Goal: Task Accomplishment & Management: Complete application form

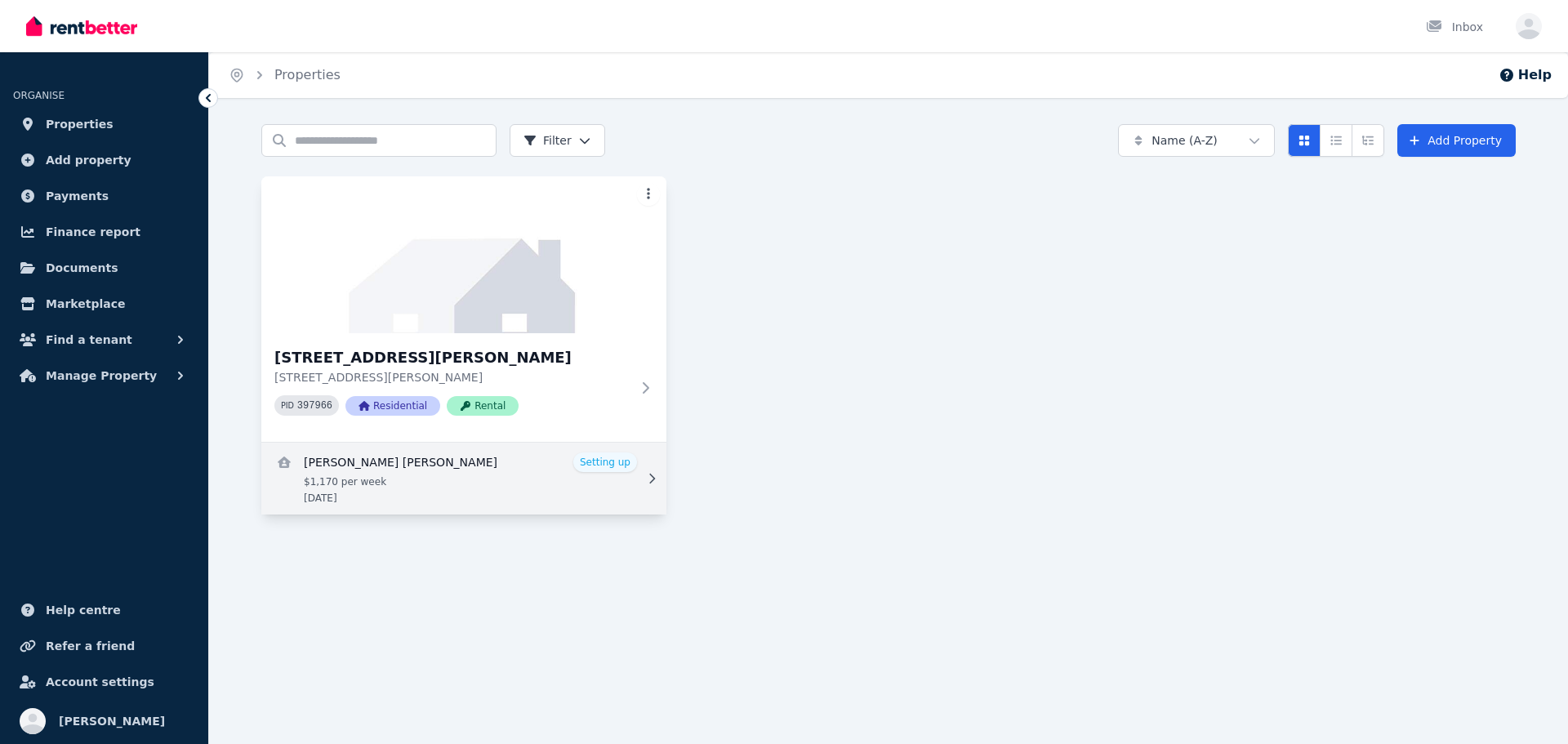
click at [514, 465] on link "View details for PHILIP DAVID CARLISLE" at bounding box center [464, 478] width 405 height 72
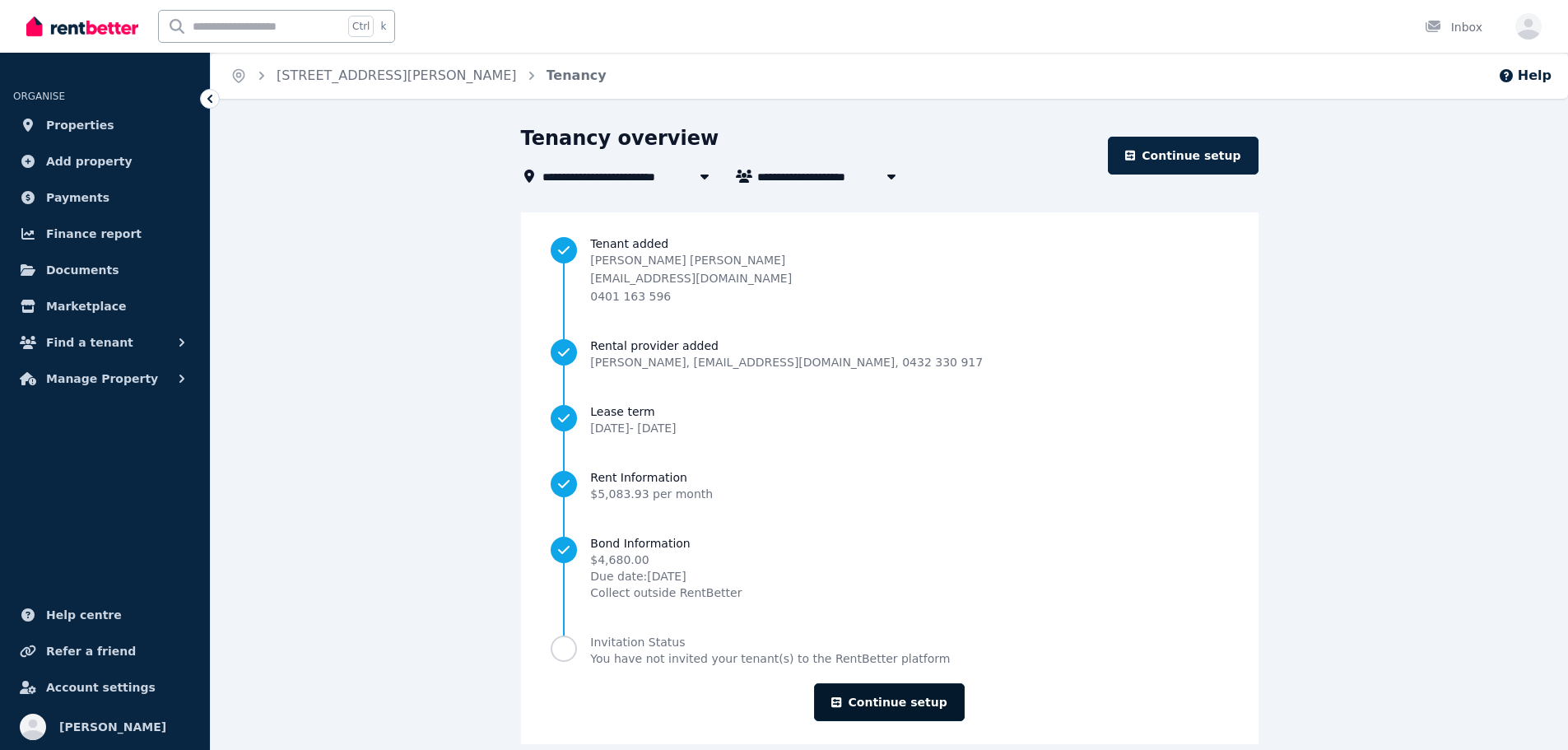
scroll to position [24, 0]
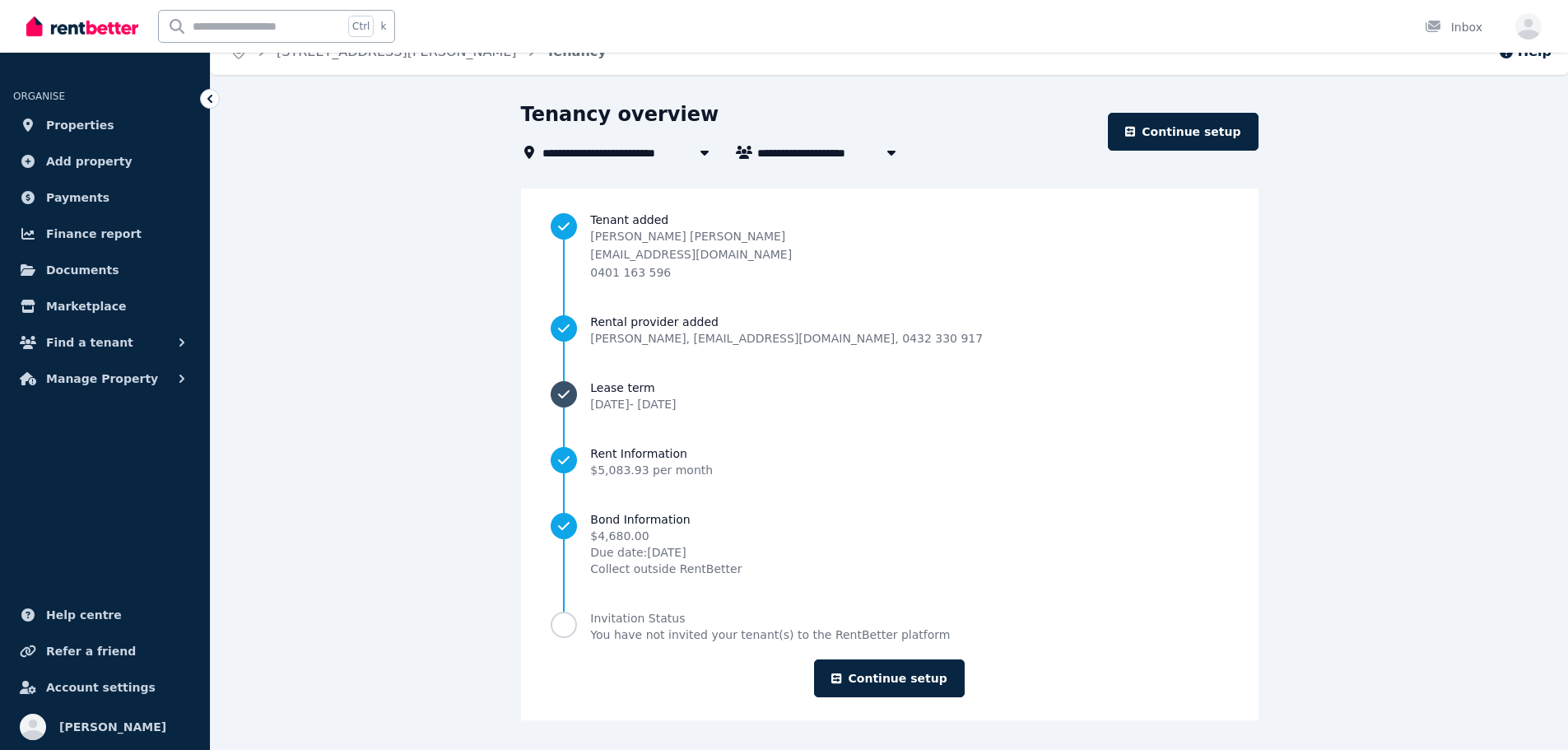
click at [676, 405] on span "[DATE] - [DATE]" at bounding box center [633, 404] width 86 height 13
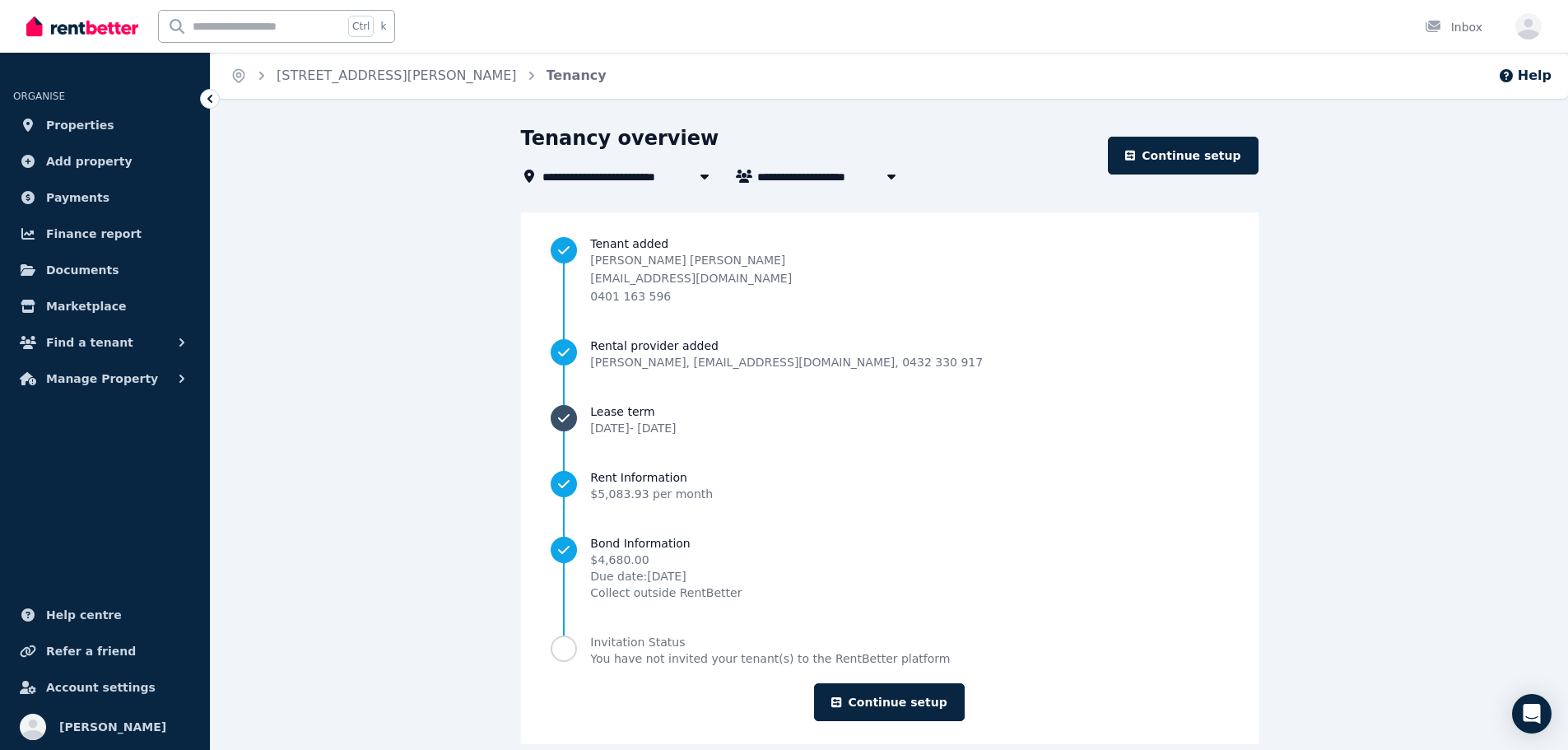
click at [676, 413] on span "Lease term" at bounding box center [633, 411] width 86 height 16
click at [89, 265] on span "Documents" at bounding box center [83, 270] width 73 height 20
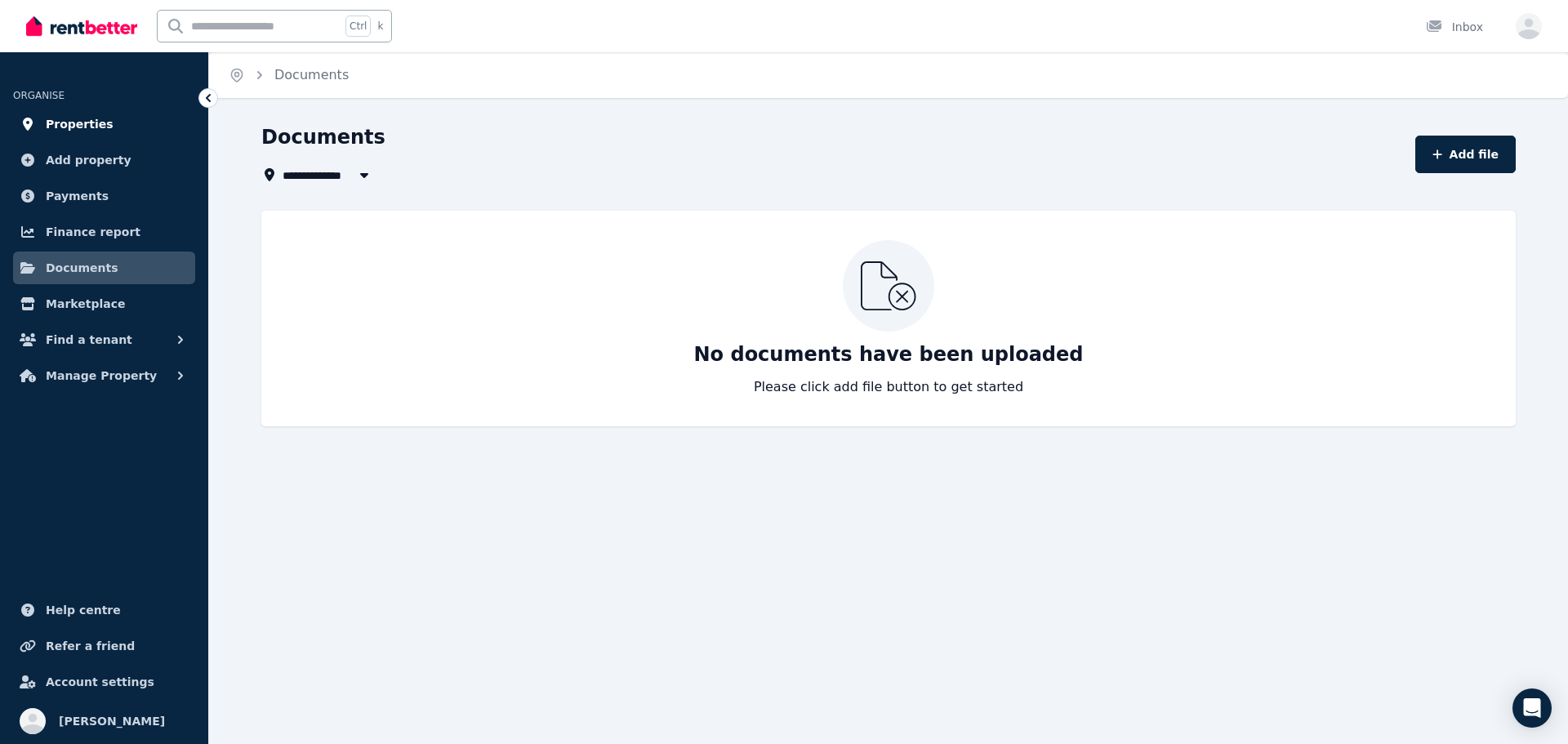
click at [88, 112] on link "Properties" at bounding box center [104, 124] width 182 height 33
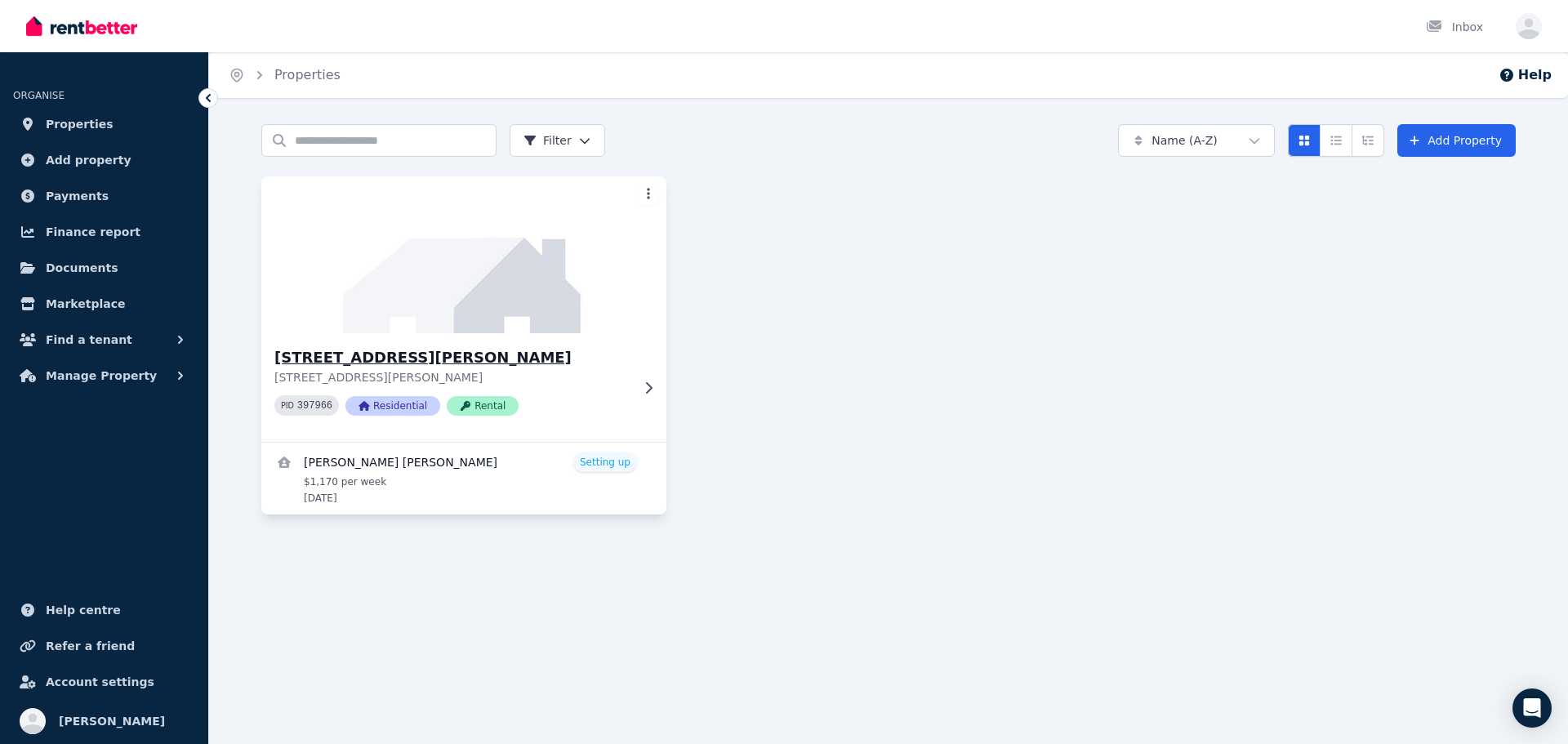
click at [545, 332] on img at bounding box center [465, 255] width 426 height 165
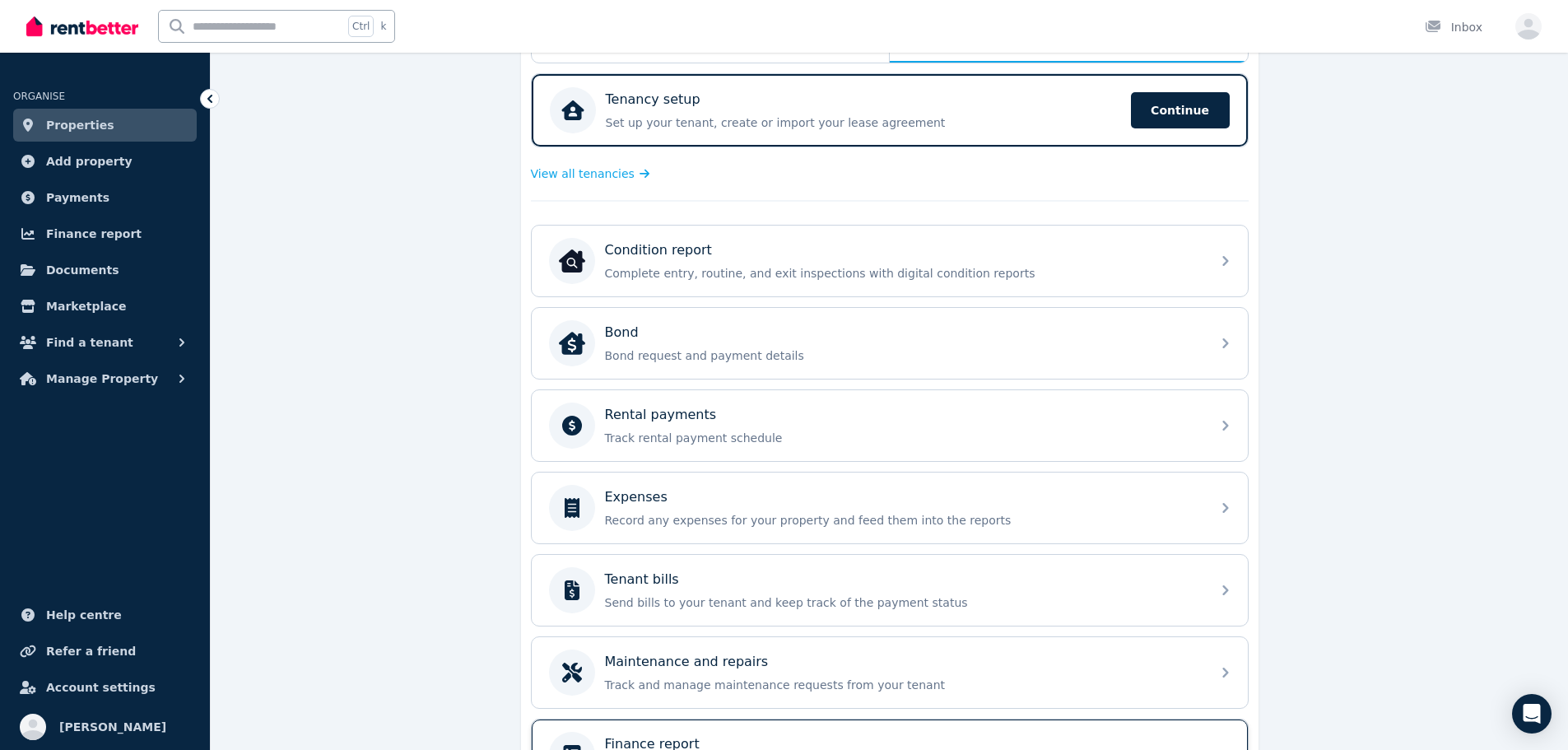
scroll to position [33, 0]
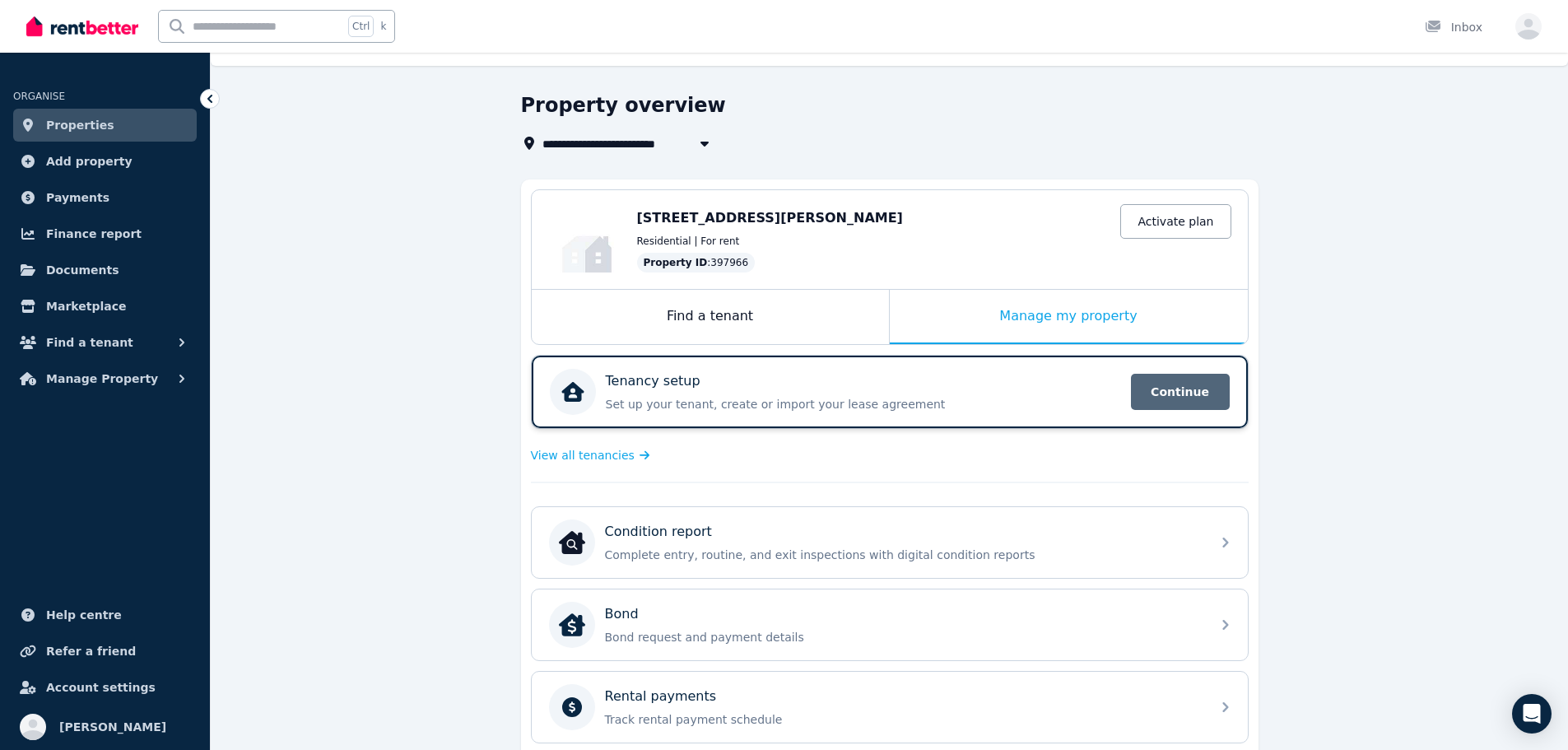
click at [1194, 399] on span "Continue" at bounding box center [1180, 392] width 99 height 37
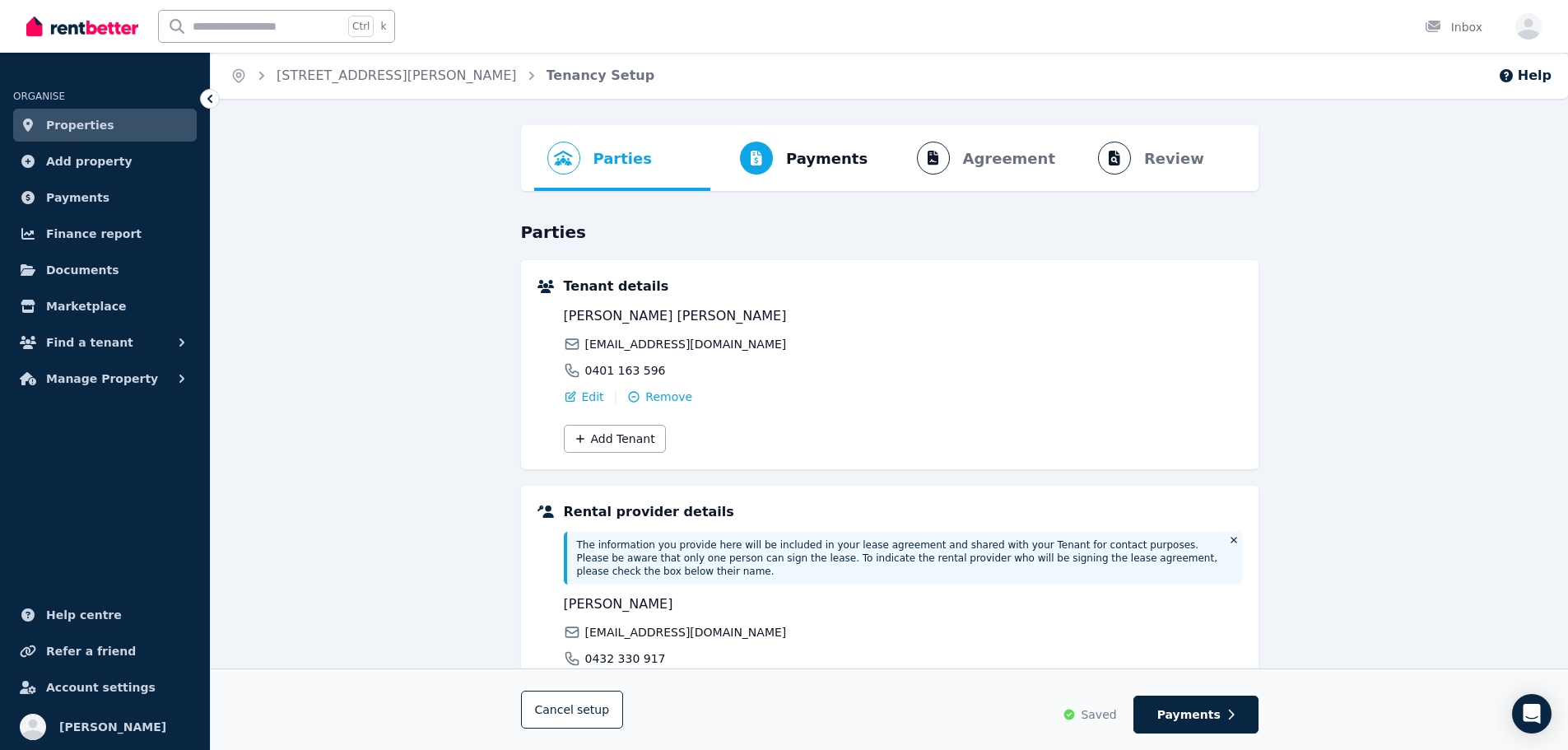
click at [1018, 153] on ol "Parties Rental provider and tenant details Payments Bond and rental payments Ag…" at bounding box center [890, 158] width 712 height 66
click at [989, 158] on ol "Parties Rental provider and tenant details Payments Bond and rental payments Ag…" at bounding box center [890, 158] width 712 height 66
click at [1202, 705] on button "Payments" at bounding box center [1196, 714] width 125 height 38
select select "*******"
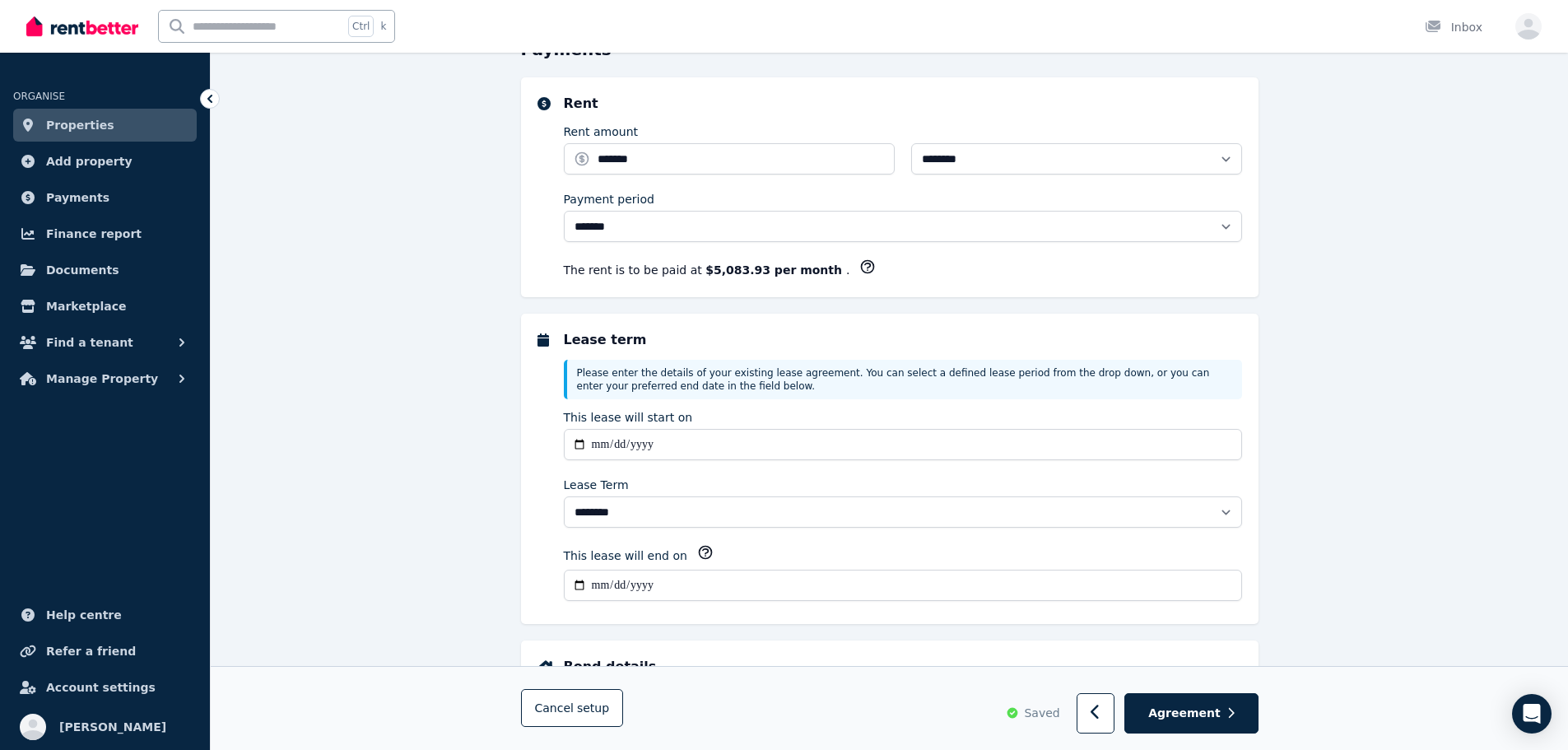
scroll to position [198, 0]
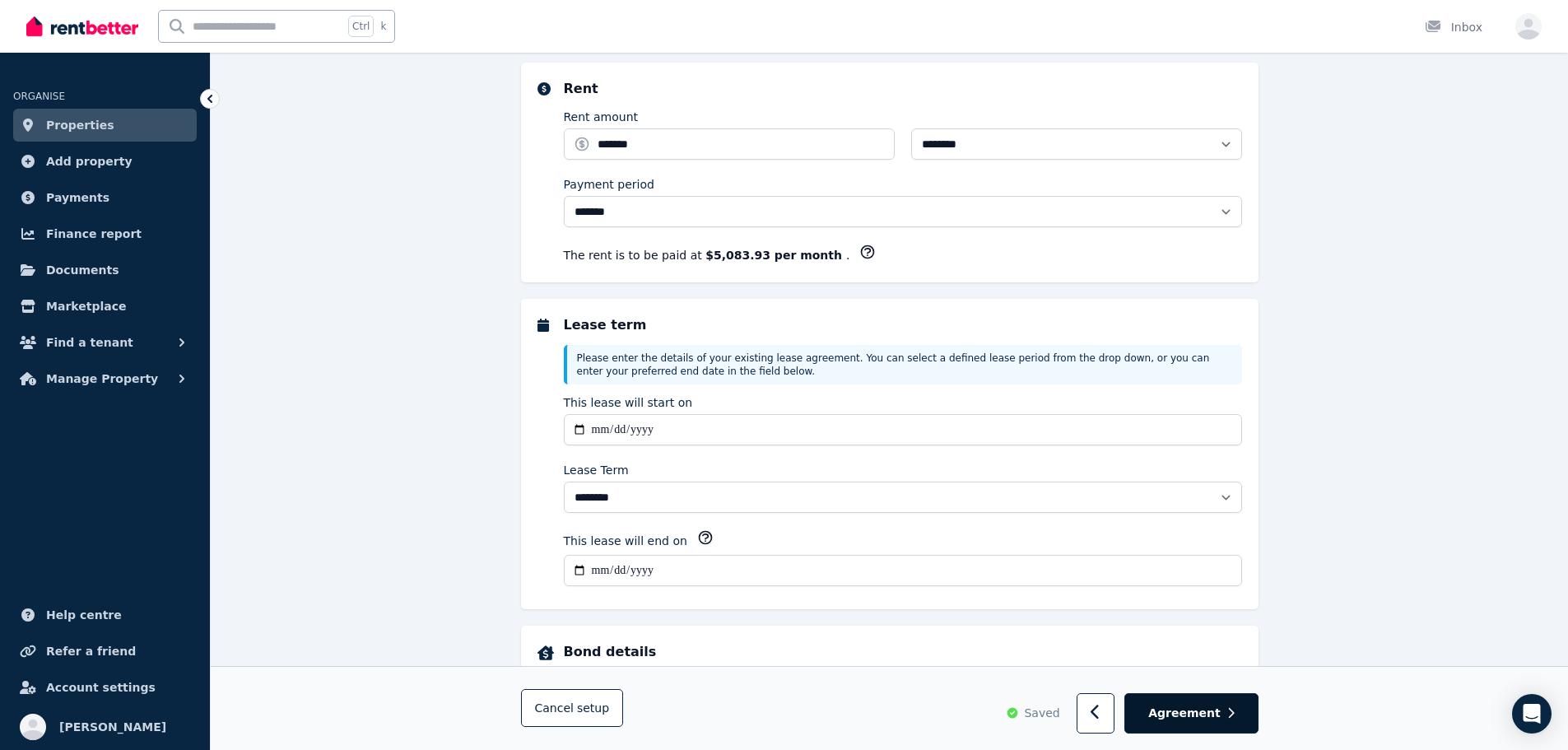
click at [1182, 708] on span "Agreement" at bounding box center [1184, 713] width 72 height 16
select select "**********"
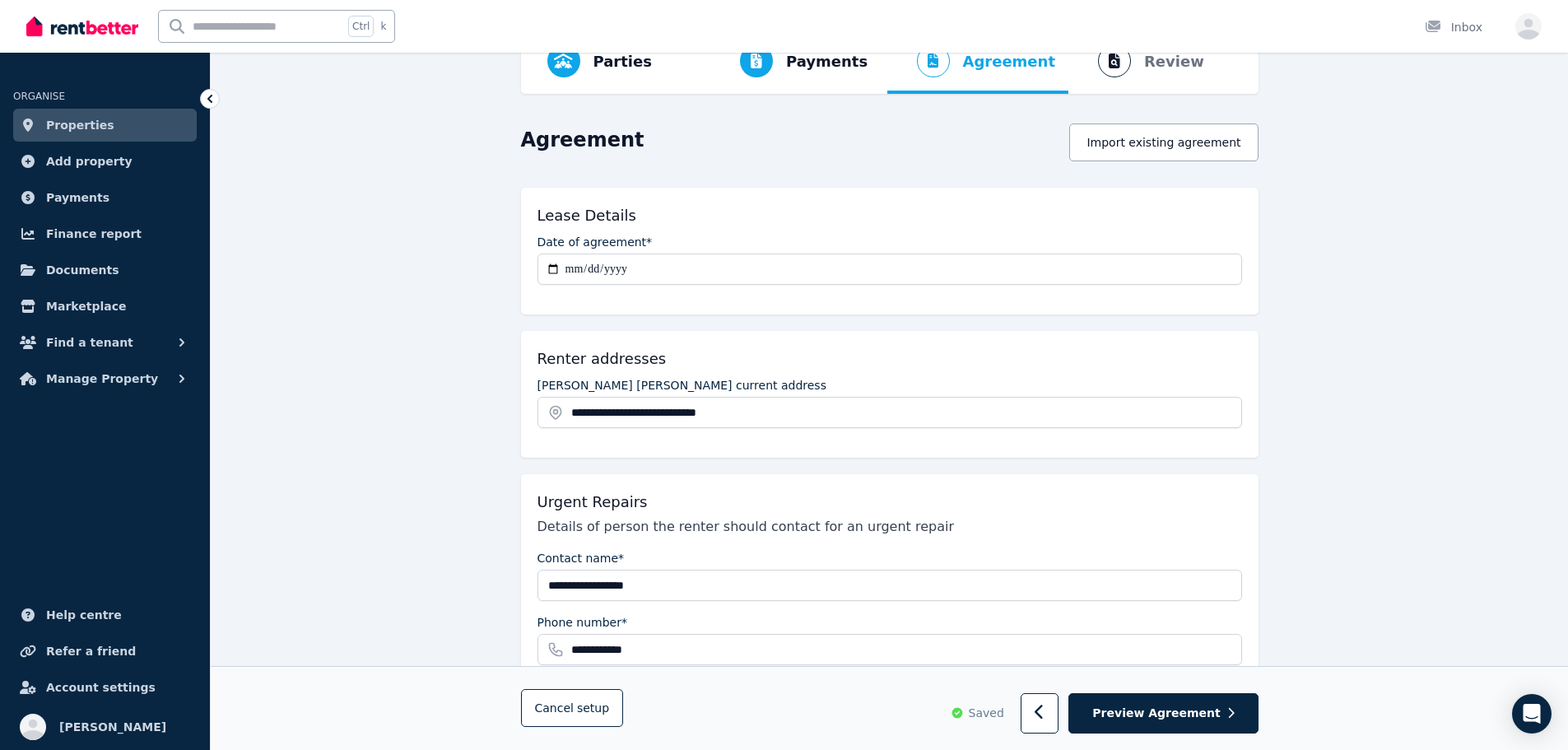
scroll to position [46, 0]
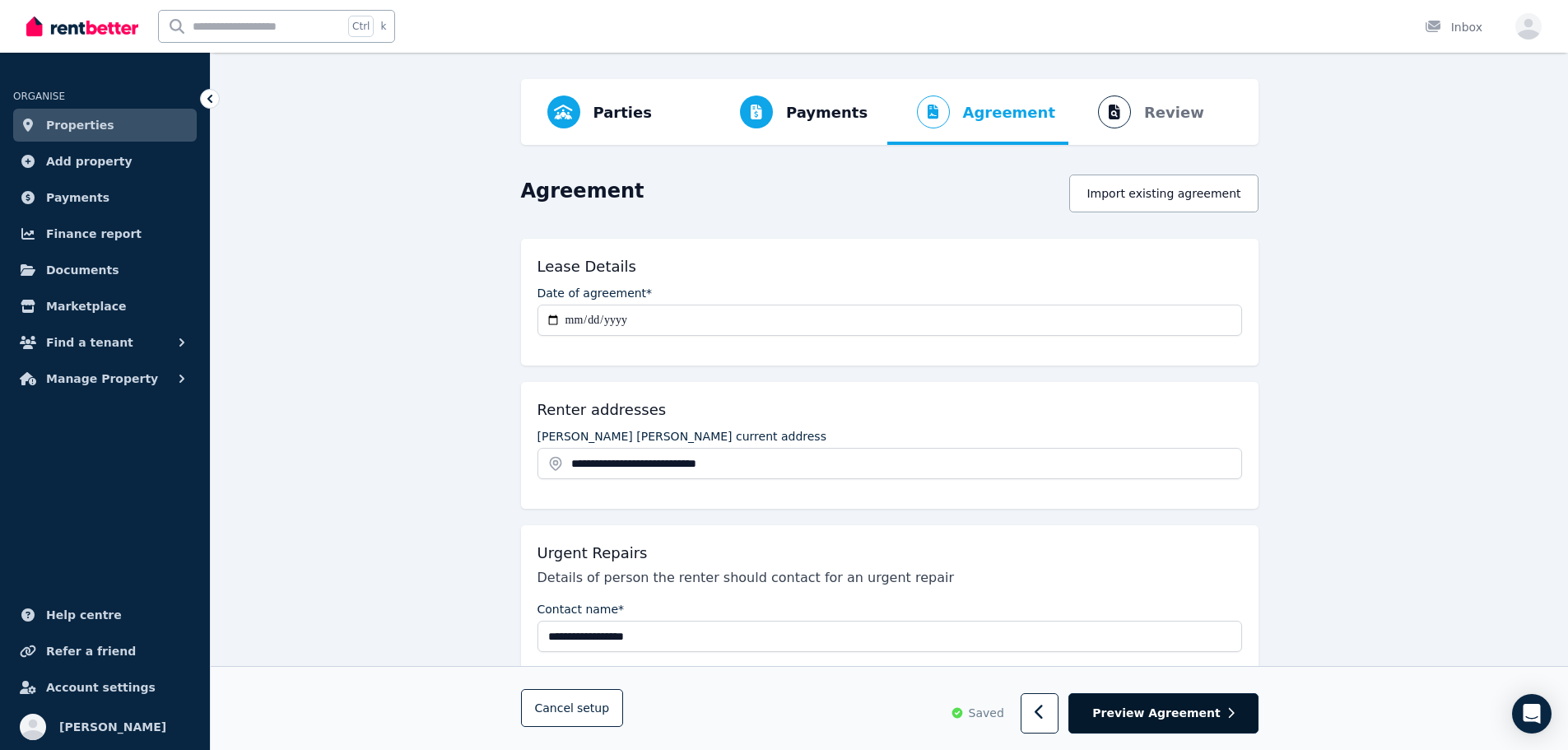
click at [1184, 709] on span "Preview Agreement" at bounding box center [1156, 713] width 128 height 16
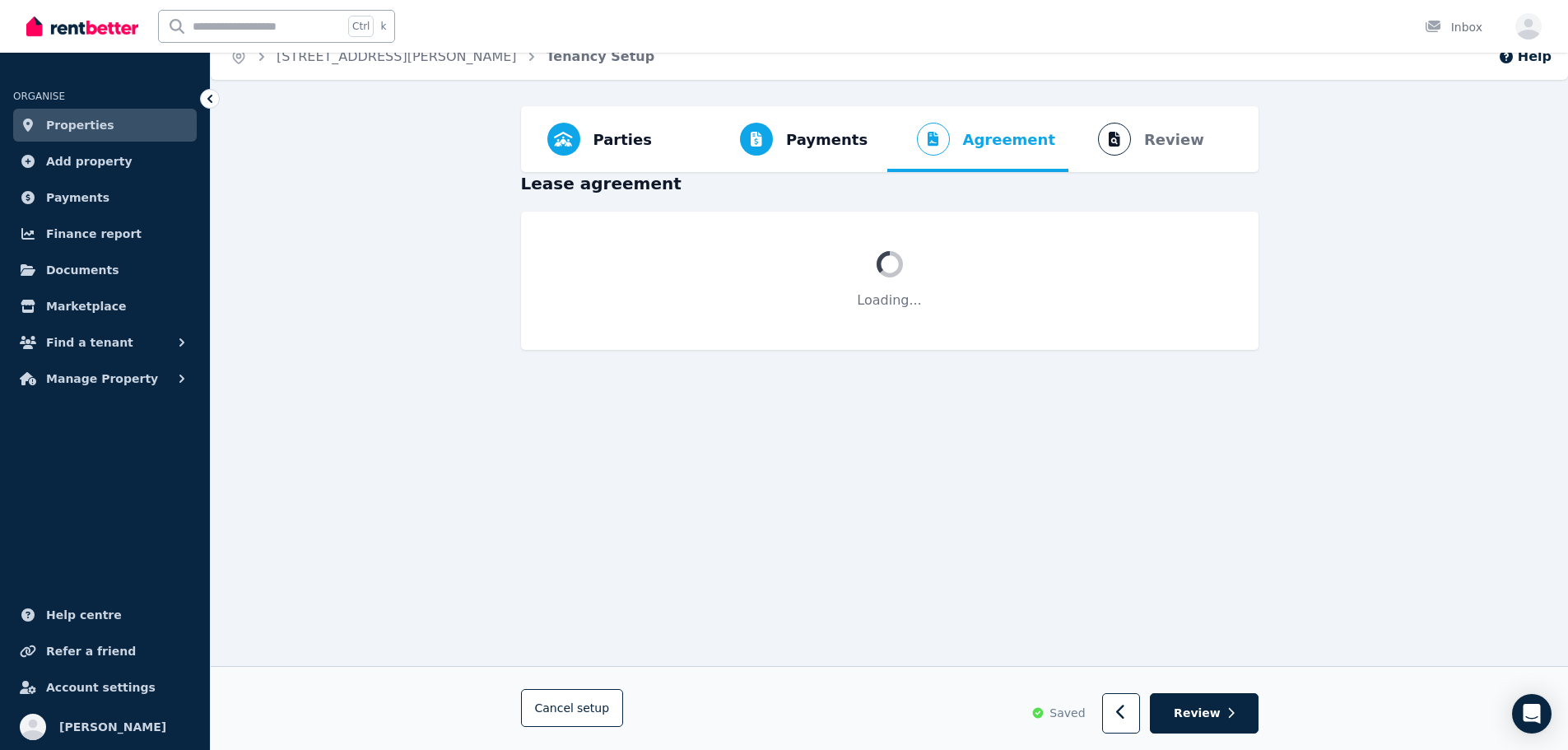
scroll to position [0, 0]
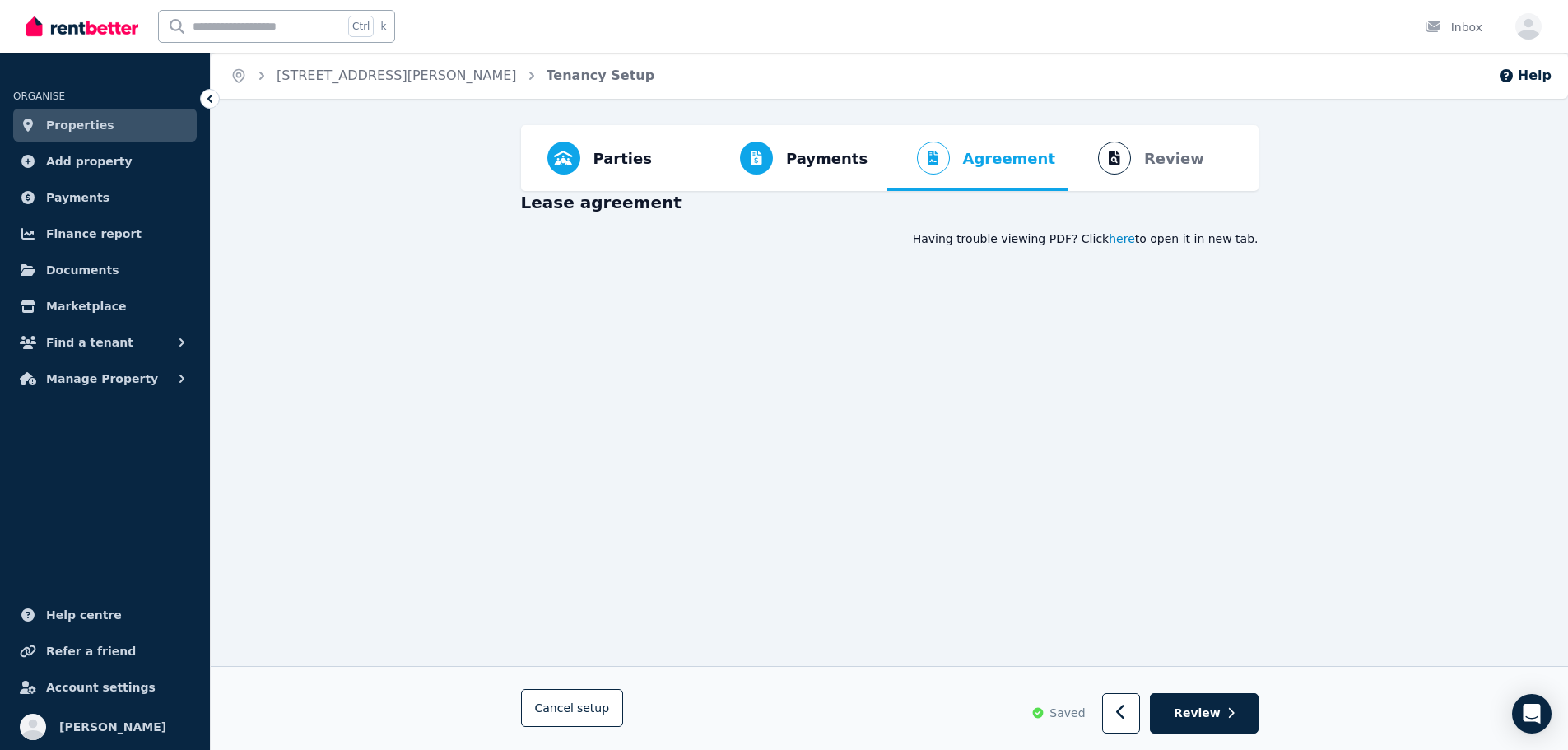
click at [1135, 240] on span "here" at bounding box center [1121, 239] width 26 height 16
